Goal: Use online tool/utility: Utilize a website feature to perform a specific function

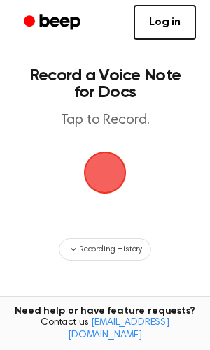
click at [57, 249] on div "Recording History" at bounding box center [104, 249] width 187 height 22
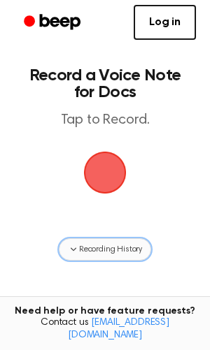
click at [68, 252] on icon "button" at bounding box center [73, 249] width 11 height 11
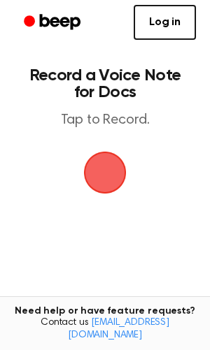
click at [102, 165] on span "button" at bounding box center [105, 173] width 48 height 48
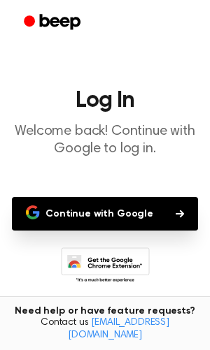
click at [102, 211] on button "Continue with Google" at bounding box center [105, 214] width 186 height 34
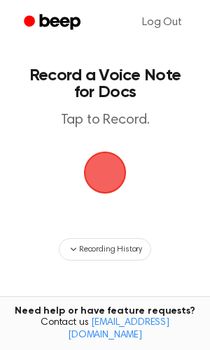
click at [101, 169] on span "button" at bounding box center [105, 173] width 43 height 43
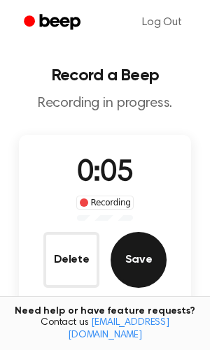
click at [134, 259] on button "Save" at bounding box center [138, 260] width 56 height 56
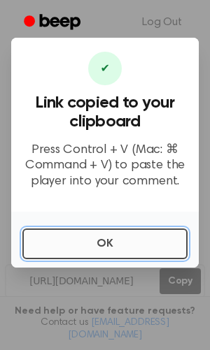
click at [110, 242] on button "OK" at bounding box center [104, 244] width 165 height 31
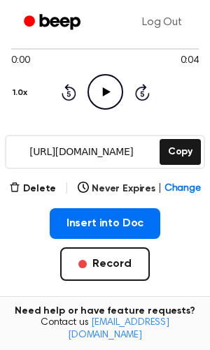
scroll to position [134, 0]
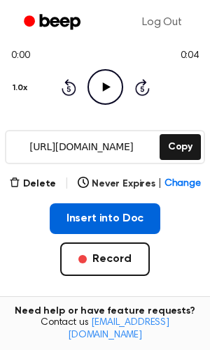
click at [127, 213] on button "Insert into Doc" at bounding box center [105, 218] width 111 height 31
click at [112, 222] on button "Insert into Doc" at bounding box center [105, 218] width 111 height 31
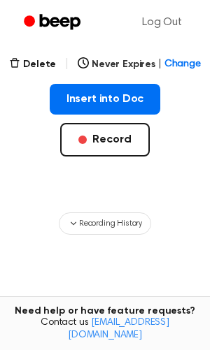
scroll to position [253, 0]
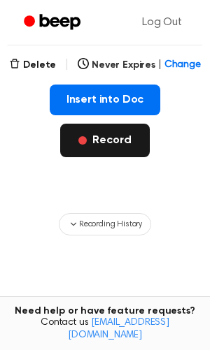
click at [116, 138] on button "Record" at bounding box center [104, 141] width 89 height 34
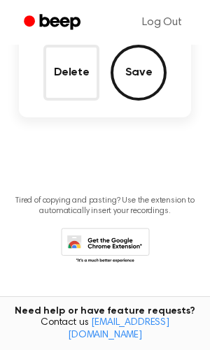
scroll to position [70, 0]
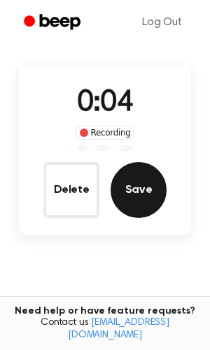
click at [145, 187] on button "Save" at bounding box center [138, 190] width 56 height 56
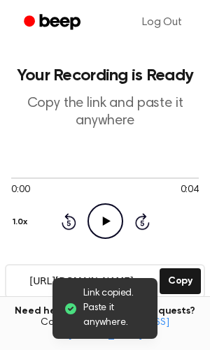
click at [107, 216] on icon "Play Audio" at bounding box center [105, 221] width 36 height 36
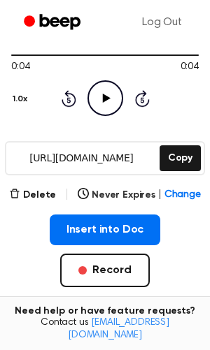
scroll to position [126, 0]
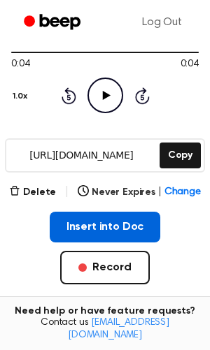
click at [122, 229] on button "Insert into Doc" at bounding box center [105, 227] width 111 height 31
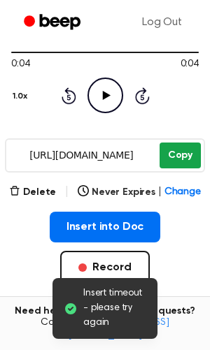
click at [182, 161] on button "Copy" at bounding box center [179, 156] width 41 height 26
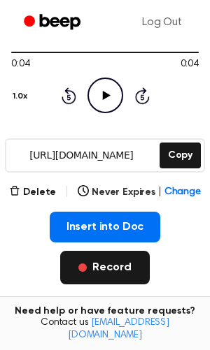
click at [90, 270] on button "Record" at bounding box center [104, 268] width 89 height 34
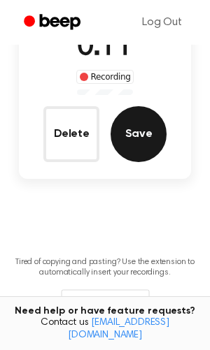
click at [140, 141] on button "Save" at bounding box center [138, 134] width 56 height 56
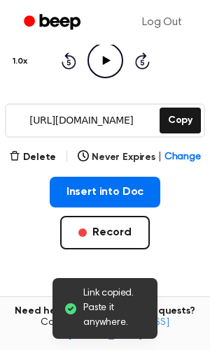
scroll to position [145, 0]
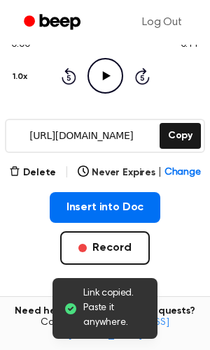
click at [102, 74] on icon at bounding box center [106, 75] width 8 height 9
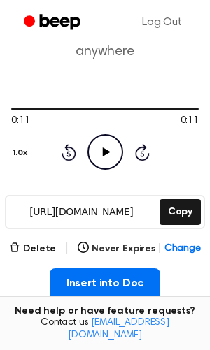
scroll to position [106, 0]
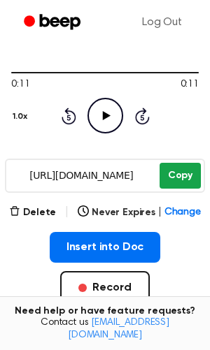
click at [180, 179] on button "Copy" at bounding box center [179, 176] width 41 height 26
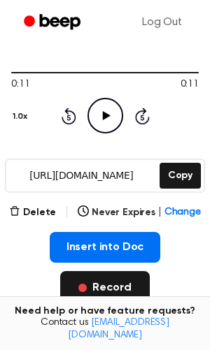
click at [99, 284] on button "Record" at bounding box center [104, 288] width 89 height 34
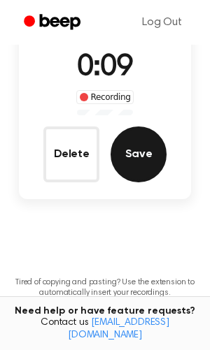
click at [137, 152] on button "Save" at bounding box center [138, 155] width 56 height 56
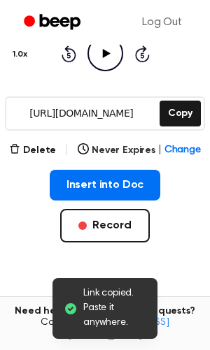
scroll to position [154, 0]
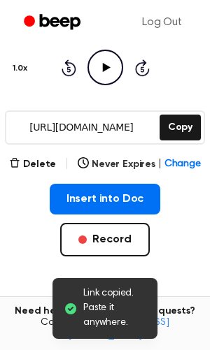
click at [103, 79] on icon "Play Audio" at bounding box center [105, 68] width 36 height 36
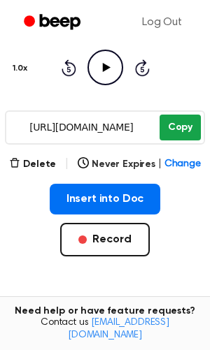
click at [185, 128] on button "Copy" at bounding box center [179, 128] width 41 height 26
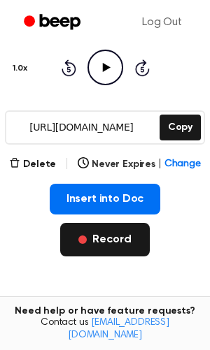
click at [96, 238] on button "Record" at bounding box center [104, 240] width 89 height 34
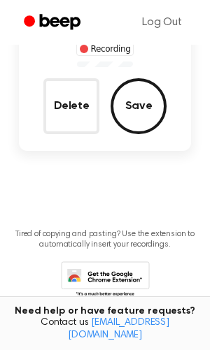
scroll to position [119, 0]
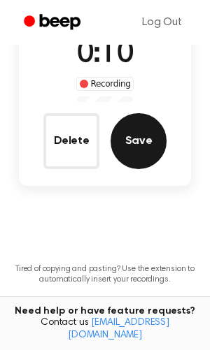
click at [137, 125] on button "Save" at bounding box center [138, 141] width 56 height 56
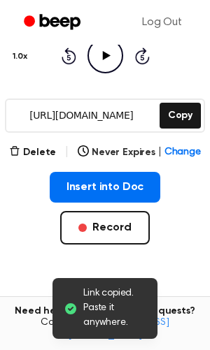
scroll to position [127, 0]
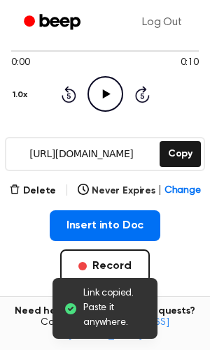
click at [100, 97] on icon "Play Audio" at bounding box center [105, 94] width 36 height 36
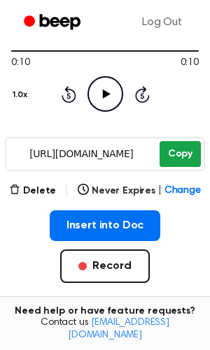
click at [183, 161] on button "Copy" at bounding box center [179, 154] width 41 height 26
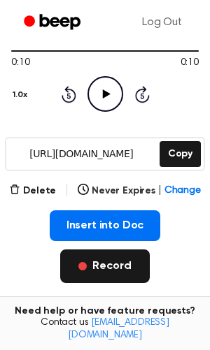
click at [97, 261] on button "Record" at bounding box center [104, 267] width 89 height 34
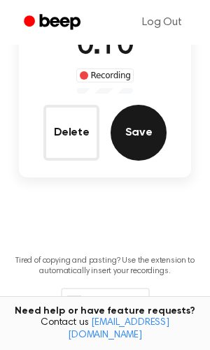
click at [132, 142] on button "Save" at bounding box center [138, 133] width 56 height 56
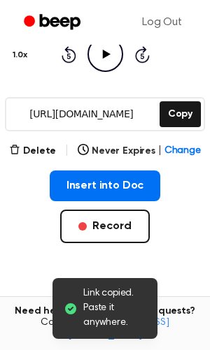
scroll to position [159, 0]
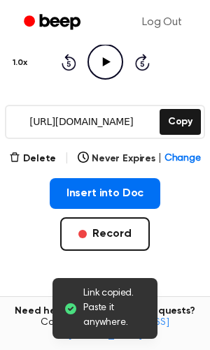
click at [105, 64] on icon "Play Audio" at bounding box center [105, 62] width 36 height 36
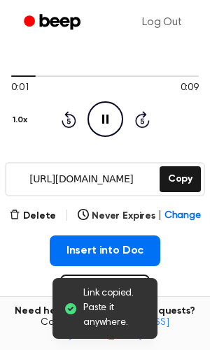
scroll to position [93, 0]
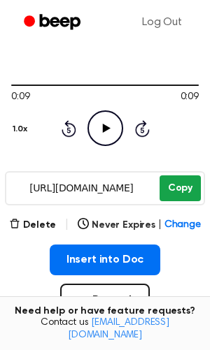
click at [187, 188] on button "Copy" at bounding box center [179, 188] width 41 height 26
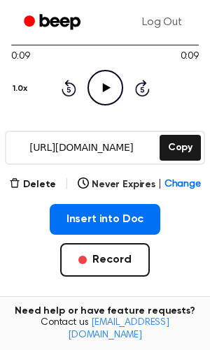
scroll to position [144, 0]
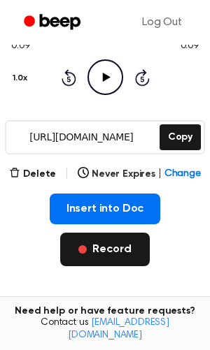
click at [114, 247] on button "Record" at bounding box center [104, 250] width 89 height 34
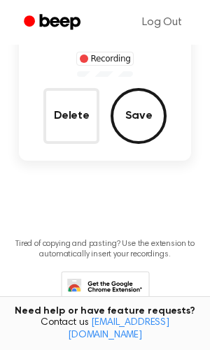
scroll to position [109, 0]
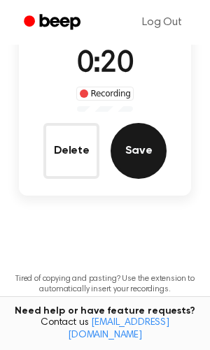
click at [140, 154] on button "Save" at bounding box center [138, 151] width 56 height 56
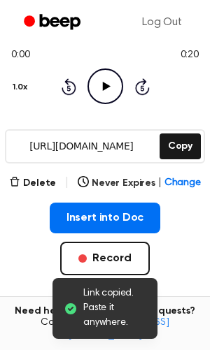
scroll to position [124, 0]
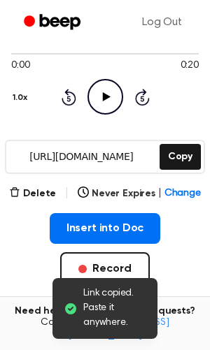
click at [107, 92] on icon "Play Audio" at bounding box center [105, 97] width 36 height 36
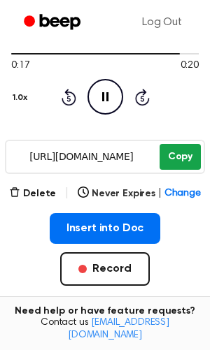
click at [186, 160] on button "Copy" at bounding box center [179, 157] width 41 height 26
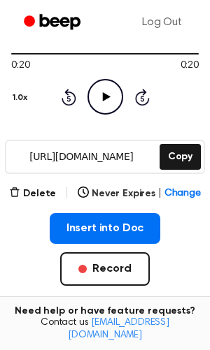
click at [108, 95] on icon at bounding box center [106, 96] width 8 height 9
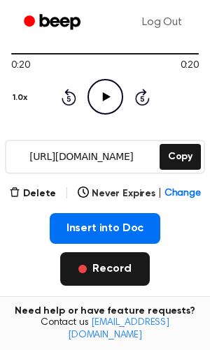
click at [120, 269] on button "Record" at bounding box center [104, 269] width 89 height 34
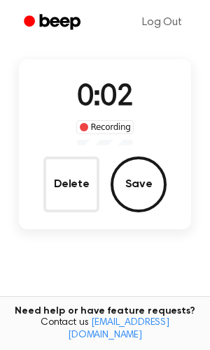
scroll to position [74, 0]
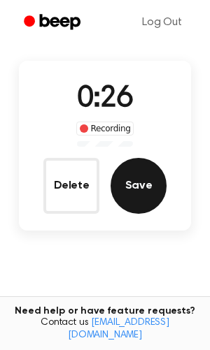
click at [149, 176] on button "Save" at bounding box center [138, 186] width 56 height 56
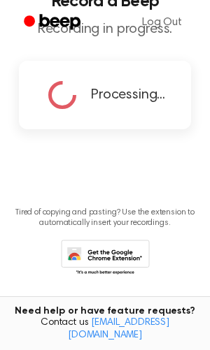
scroll to position [0, 0]
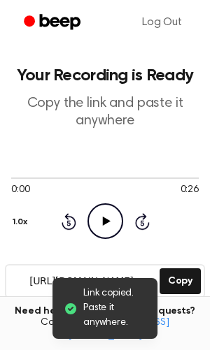
click at [99, 214] on icon "Play Audio" at bounding box center [105, 221] width 36 height 36
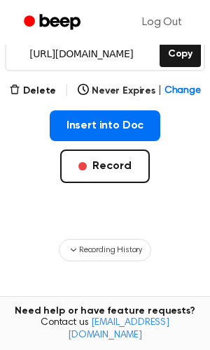
scroll to position [246, 0]
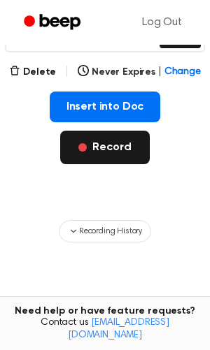
click at [97, 149] on button "Record" at bounding box center [104, 148] width 89 height 34
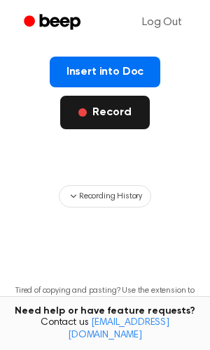
scroll to position [63, 0]
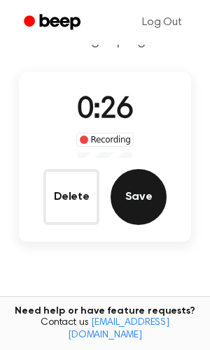
click at [133, 206] on button "Save" at bounding box center [138, 197] width 56 height 56
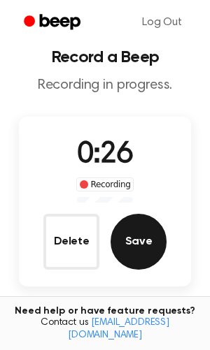
scroll to position [0, 0]
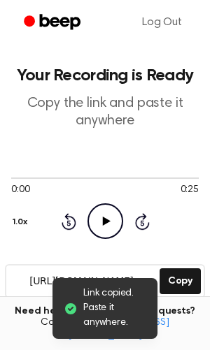
click at [100, 213] on icon "Play Audio" at bounding box center [105, 221] width 36 height 36
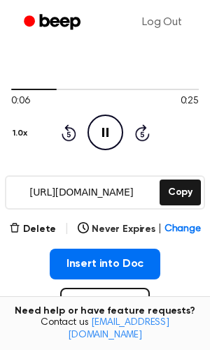
scroll to position [106, 0]
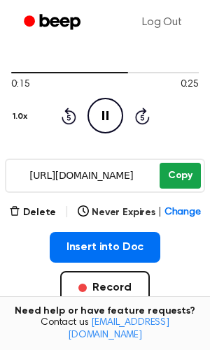
click at [184, 177] on button "Copy" at bounding box center [179, 176] width 41 height 26
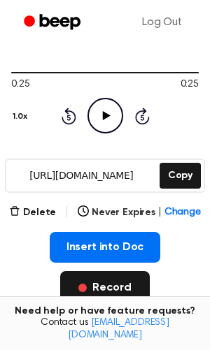
click at [113, 285] on button "Record" at bounding box center [104, 288] width 89 height 34
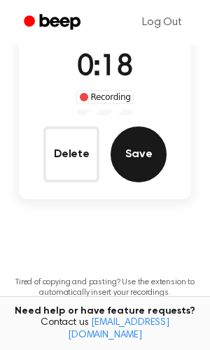
click at [150, 158] on button "Save" at bounding box center [138, 155] width 56 height 56
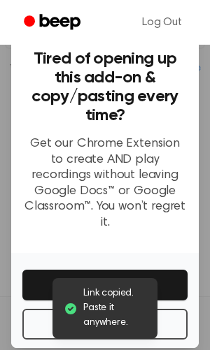
scroll to position [135, 0]
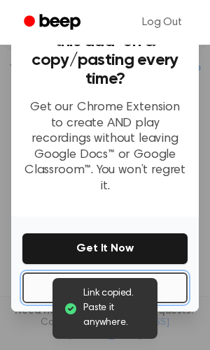
click at [108, 273] on button "No Thanks" at bounding box center [104, 288] width 165 height 31
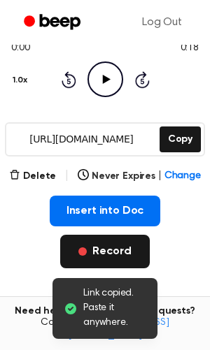
scroll to position [141, 0]
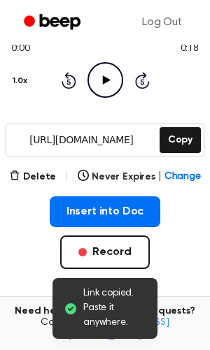
click at [104, 74] on icon "Play Audio" at bounding box center [105, 80] width 36 height 36
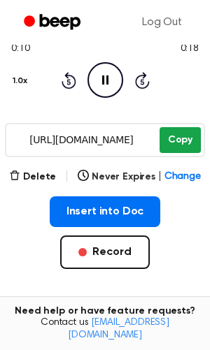
click at [188, 138] on button "Copy" at bounding box center [179, 140] width 41 height 26
click at [178, 144] on button "Copy" at bounding box center [179, 140] width 41 height 26
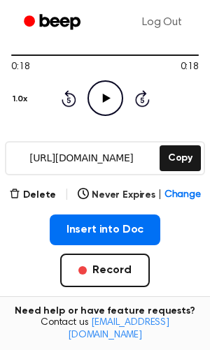
scroll to position [126, 0]
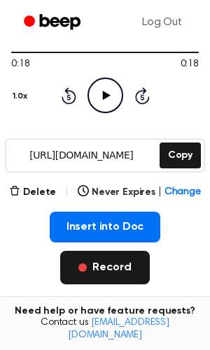
click at [109, 271] on button "Record" at bounding box center [104, 268] width 89 height 34
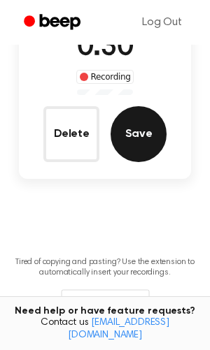
click at [146, 131] on button "Save" at bounding box center [138, 134] width 56 height 56
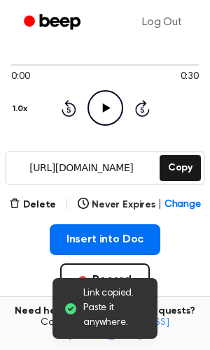
scroll to position [0, 0]
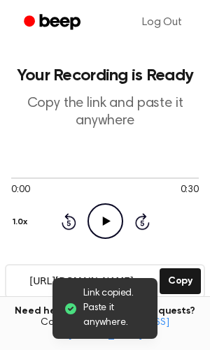
click at [101, 209] on icon "Play Audio" at bounding box center [105, 221] width 36 height 36
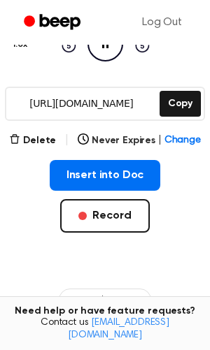
scroll to position [179, 0]
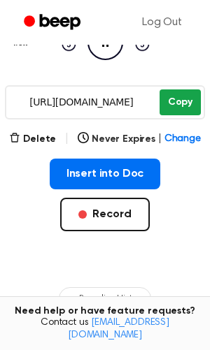
click at [181, 108] on button "Copy" at bounding box center [179, 102] width 41 height 26
click at [183, 108] on button "Copy" at bounding box center [179, 102] width 41 height 26
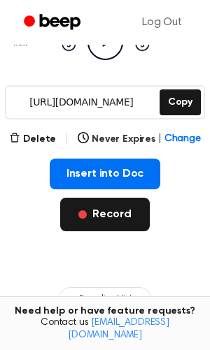
click at [122, 222] on button "Record" at bounding box center [104, 215] width 89 height 34
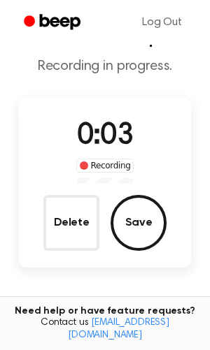
scroll to position [20, 0]
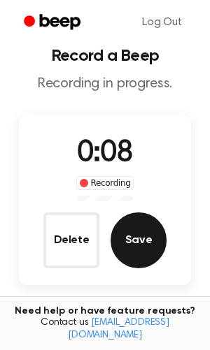
click at [139, 241] on button "Save" at bounding box center [138, 240] width 56 height 56
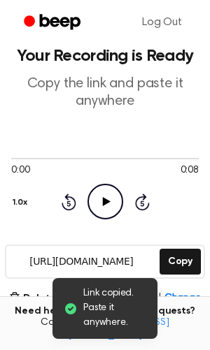
click at [101, 203] on icon "Play Audio" at bounding box center [105, 202] width 36 height 36
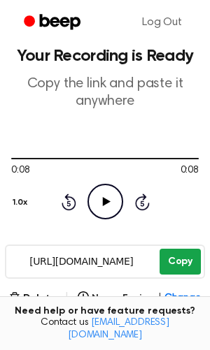
click at [182, 261] on button "Copy" at bounding box center [179, 262] width 41 height 26
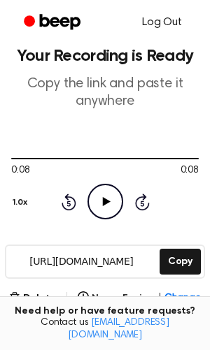
click at [161, 19] on link "Log Out" at bounding box center [162, 23] width 68 height 34
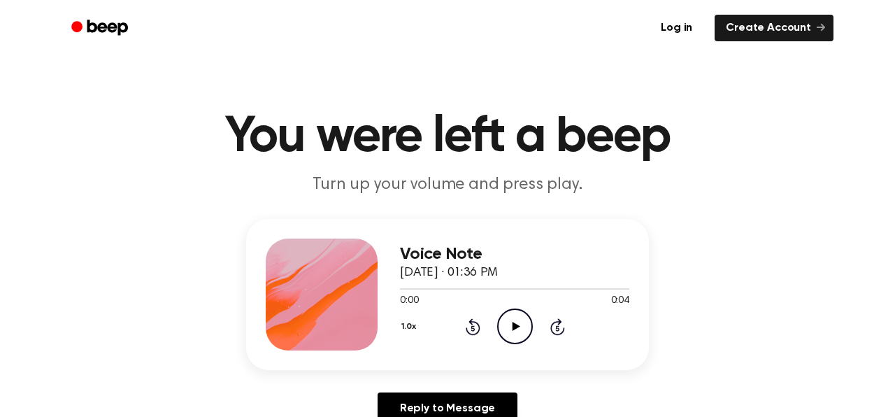
click at [527, 331] on icon "Play Audio" at bounding box center [515, 326] width 36 height 36
click at [517, 335] on icon "Play Audio" at bounding box center [515, 326] width 36 height 36
click at [510, 336] on icon "Play Audio" at bounding box center [515, 326] width 36 height 36
click at [516, 326] on icon at bounding box center [516, 326] width 8 height 9
click at [511, 329] on icon "Play Audio" at bounding box center [515, 326] width 36 height 36
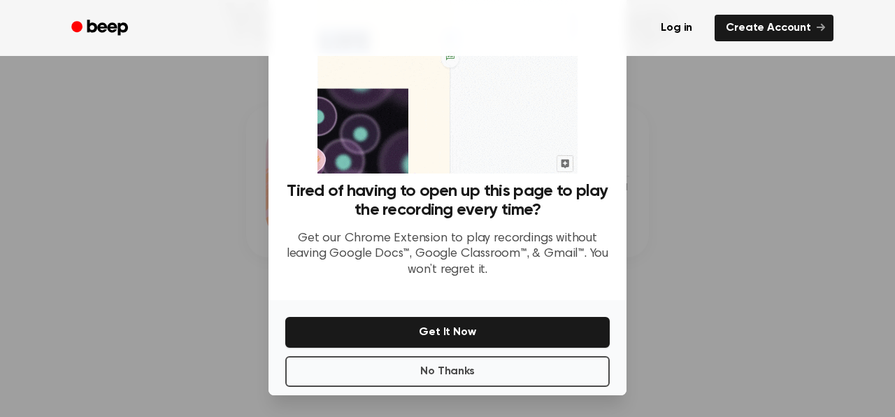
scroll to position [92, 0]
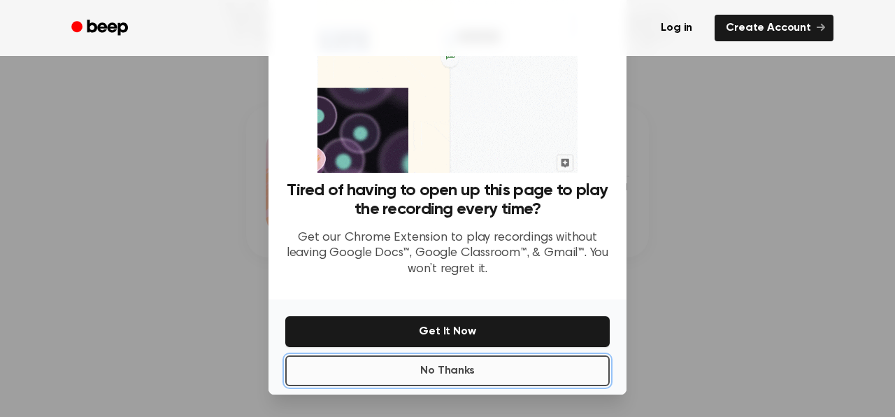
click at [484, 374] on button "No Thanks" at bounding box center [447, 370] width 324 height 31
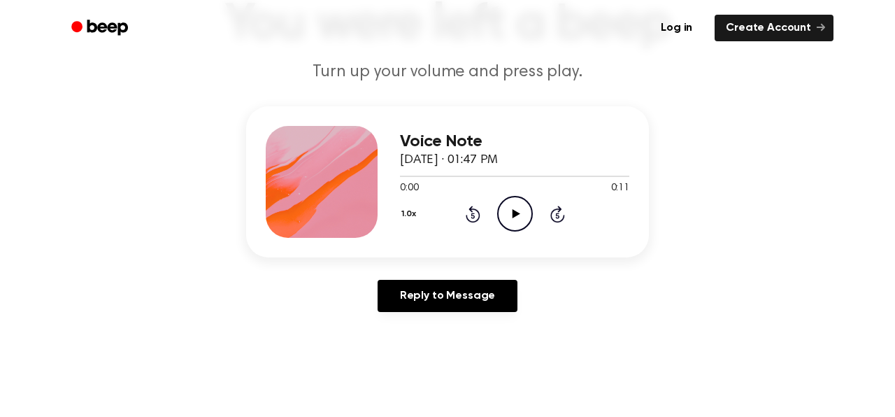
scroll to position [97, 0]
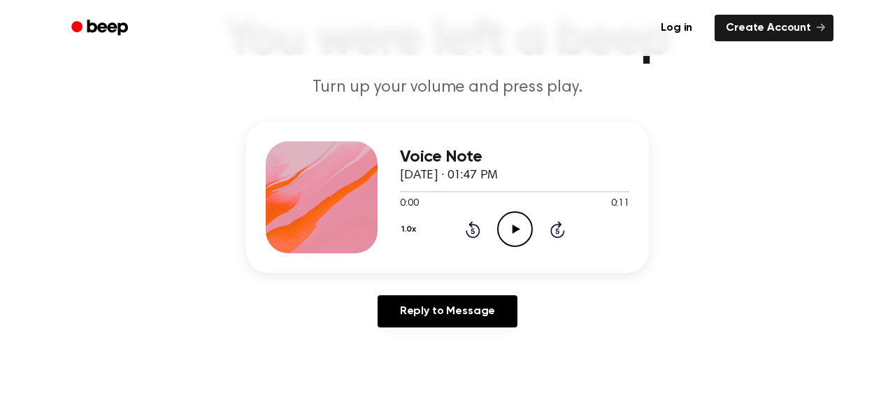
click at [514, 228] on icon at bounding box center [516, 228] width 8 height 9
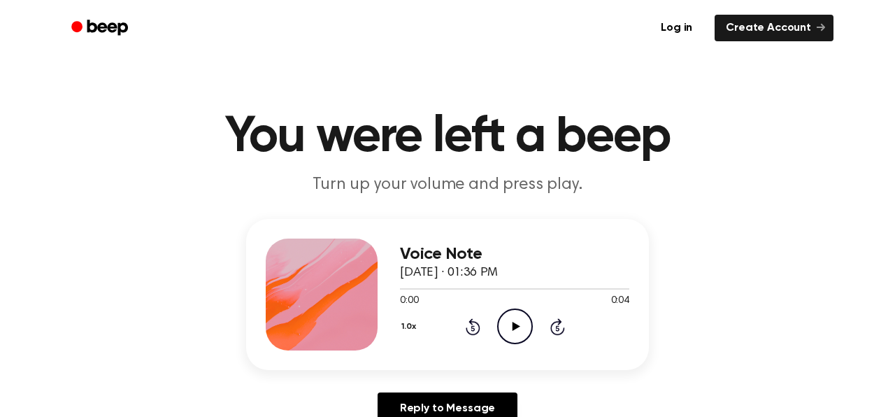
click at [515, 329] on icon "Play Audio" at bounding box center [515, 326] width 36 height 36
click at [526, 332] on icon "Play Audio" at bounding box center [515, 326] width 36 height 36
click at [513, 322] on icon "Play Audio" at bounding box center [515, 326] width 36 height 36
click at [446, 252] on h3 "Voice Note" at bounding box center [514, 254] width 229 height 19
click at [510, 250] on h3 "Voice Note" at bounding box center [514, 254] width 229 height 19
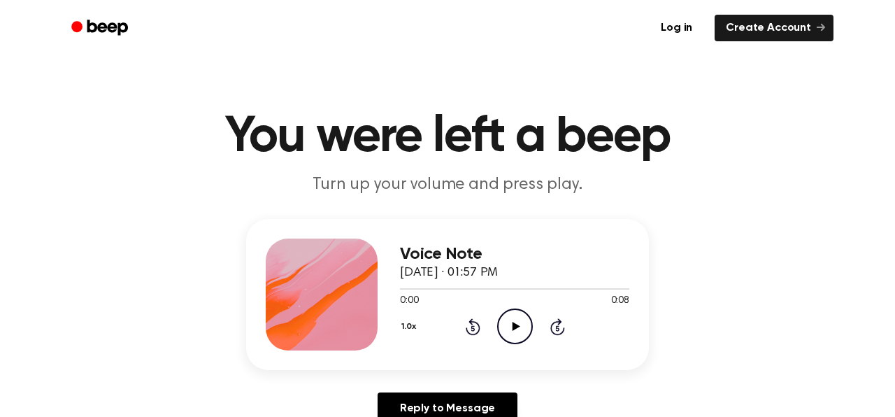
click at [521, 322] on icon "Play Audio" at bounding box center [515, 326] width 36 height 36
click at [519, 321] on icon "Play Audio" at bounding box center [515, 326] width 36 height 36
click at [510, 325] on icon "Play Audio" at bounding box center [515, 326] width 36 height 36
click at [511, 327] on icon "Play Audio" at bounding box center [515, 326] width 36 height 36
click at [513, 331] on icon "Play Audio" at bounding box center [515, 326] width 36 height 36
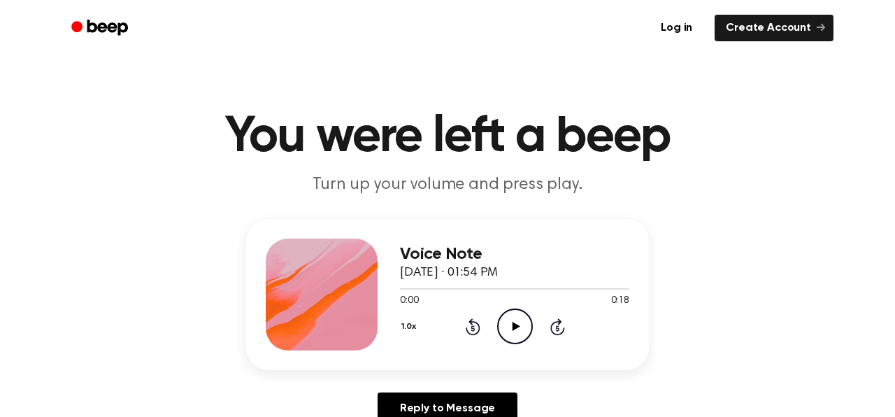
click at [521, 330] on icon "Play Audio" at bounding box center [515, 326] width 36 height 36
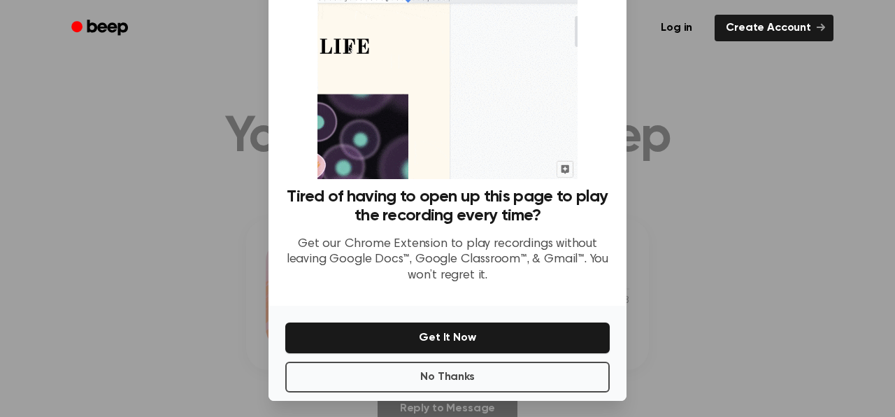
scroll to position [92, 0]
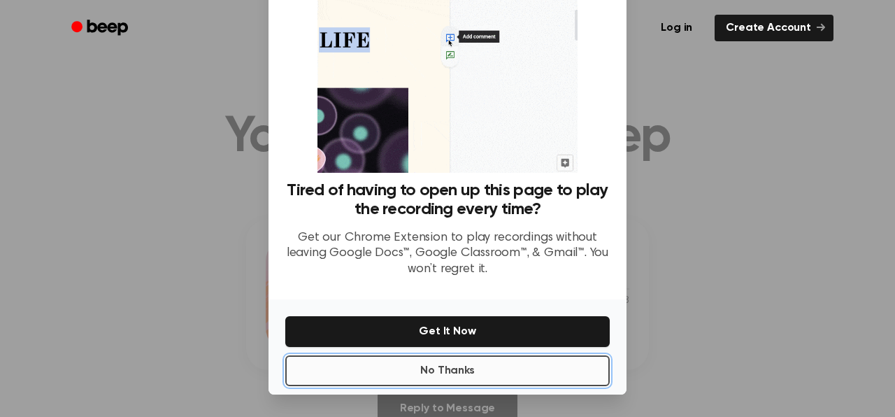
click at [470, 373] on button "No Thanks" at bounding box center [447, 370] width 324 height 31
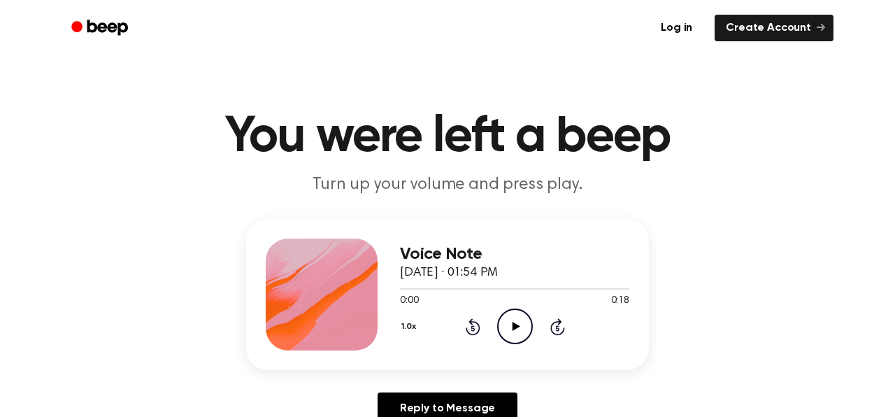
click at [514, 330] on icon "Play Audio" at bounding box center [515, 326] width 36 height 36
